Goal: Information Seeking & Learning: Learn about a topic

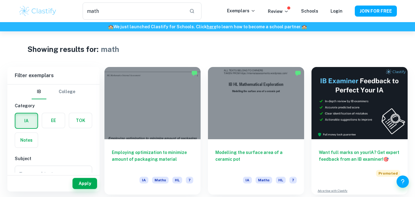
click at [54, 119] on label "button" at bounding box center [53, 120] width 23 height 15
click at [0, 0] on input "radio" at bounding box center [0, 0] width 0 height 0
click at [161, 11] on input "math" at bounding box center [133, 10] width 101 height 17
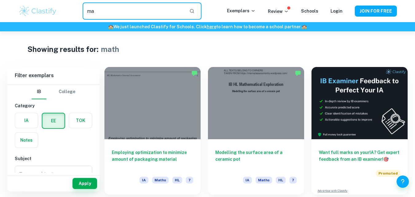
type input "m"
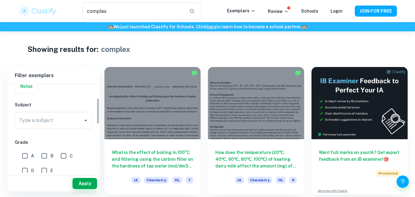
drag, startPoint x: 97, startPoint y: 100, endPoint x: 100, endPoint y: 116, distance: 16.5
click at [79, 122] on input "Type a subject" at bounding box center [49, 120] width 63 height 12
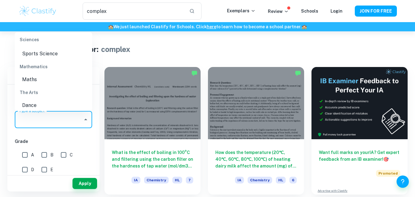
scroll to position [736, 0]
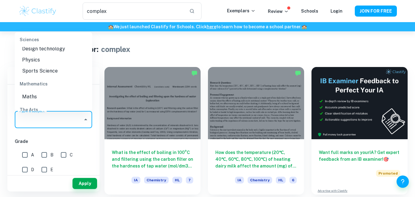
click at [58, 102] on li "Maths" at bounding box center [53, 96] width 77 height 11
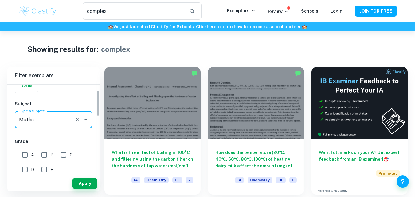
scroll to position [0, 0]
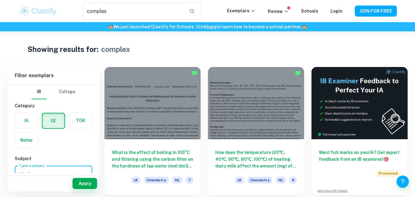
drag, startPoint x: 98, startPoint y: 107, endPoint x: 102, endPoint y: 88, distance: 20.0
click at [91, 180] on button "Apply" at bounding box center [84, 183] width 25 height 11
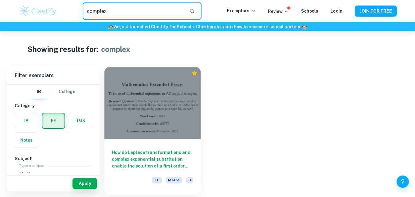
click at [159, 11] on input "complex" at bounding box center [133, 10] width 101 height 17
type input "c"
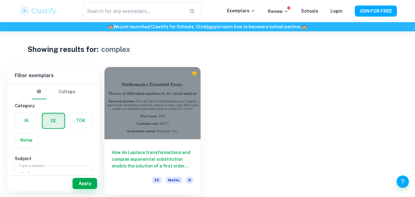
click at [227, 162] on div "How do Laplace transformations and complex exponential substitution enable the …" at bounding box center [252, 127] width 310 height 135
click at [89, 183] on button "Apply" at bounding box center [84, 183] width 25 height 11
drag, startPoint x: 159, startPoint y: 10, endPoint x: 90, endPoint y: 9, distance: 68.5
click at [90, 9] on input "text" at bounding box center [133, 10] width 101 height 17
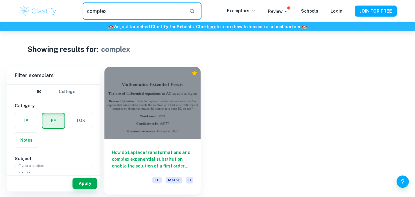
type input "c"
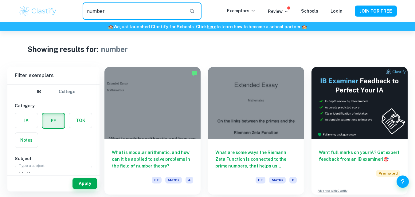
click at [168, 11] on input "number" at bounding box center [133, 10] width 101 height 17
type input "n"
type input "function"
